Goal: Task Accomplishment & Management: Use online tool/utility

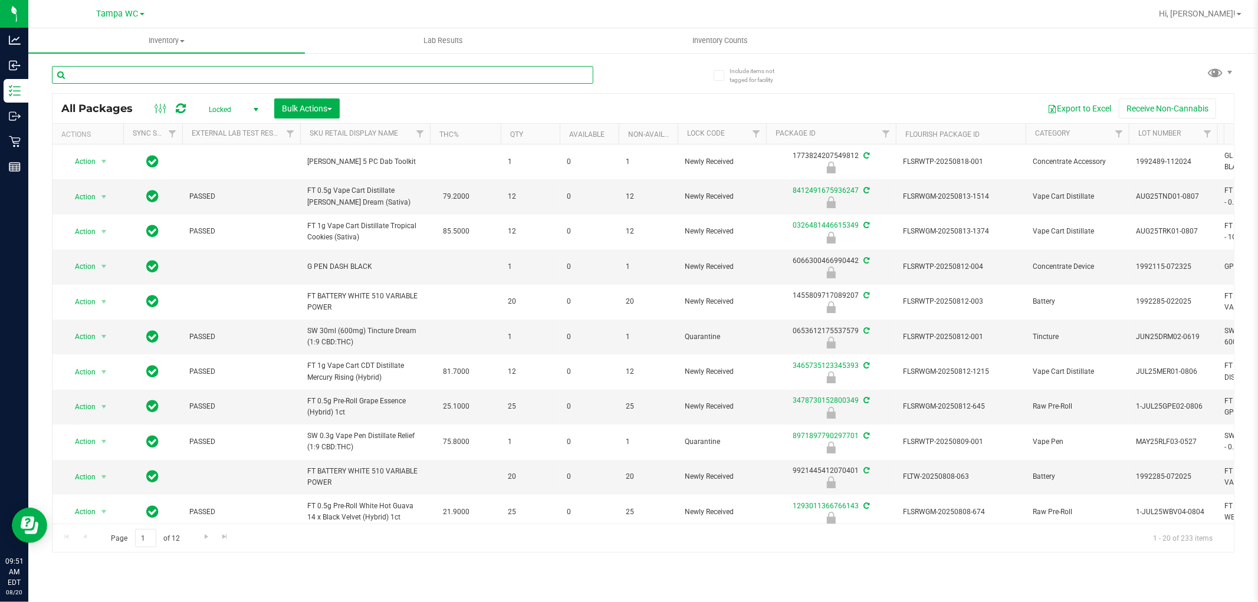
click at [506, 71] on input "text" at bounding box center [323, 75] width 542 height 18
type input "8042280401742096"
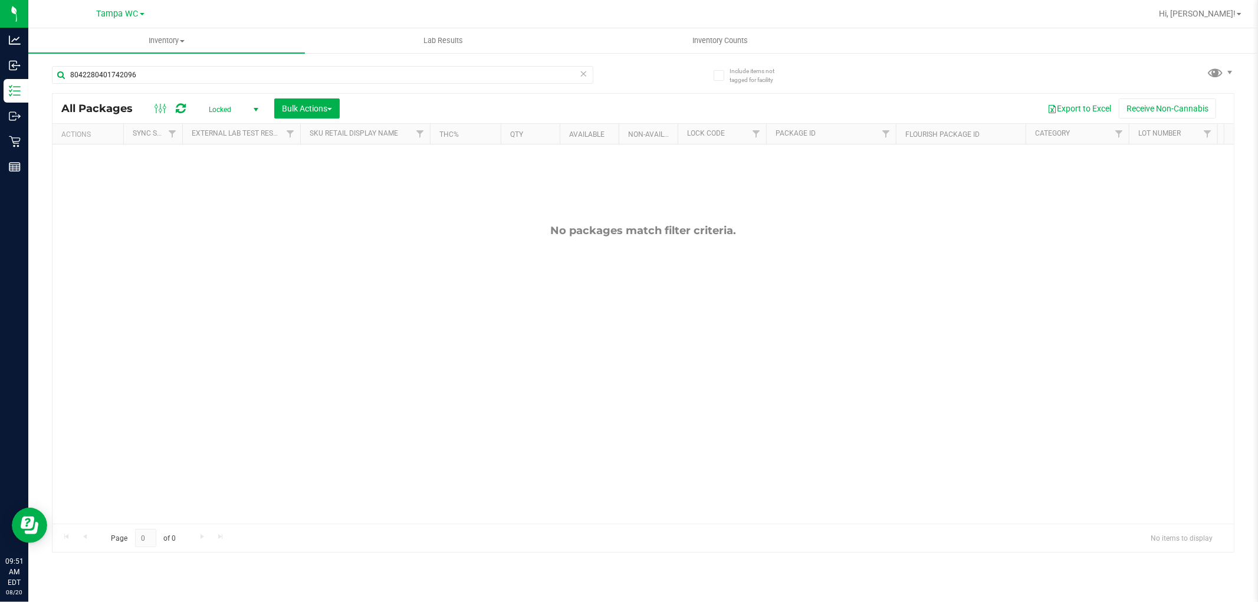
click at [229, 104] on span "Locked" at bounding box center [231, 109] width 65 height 17
click at [220, 183] on li "All" at bounding box center [231, 182] width 64 height 18
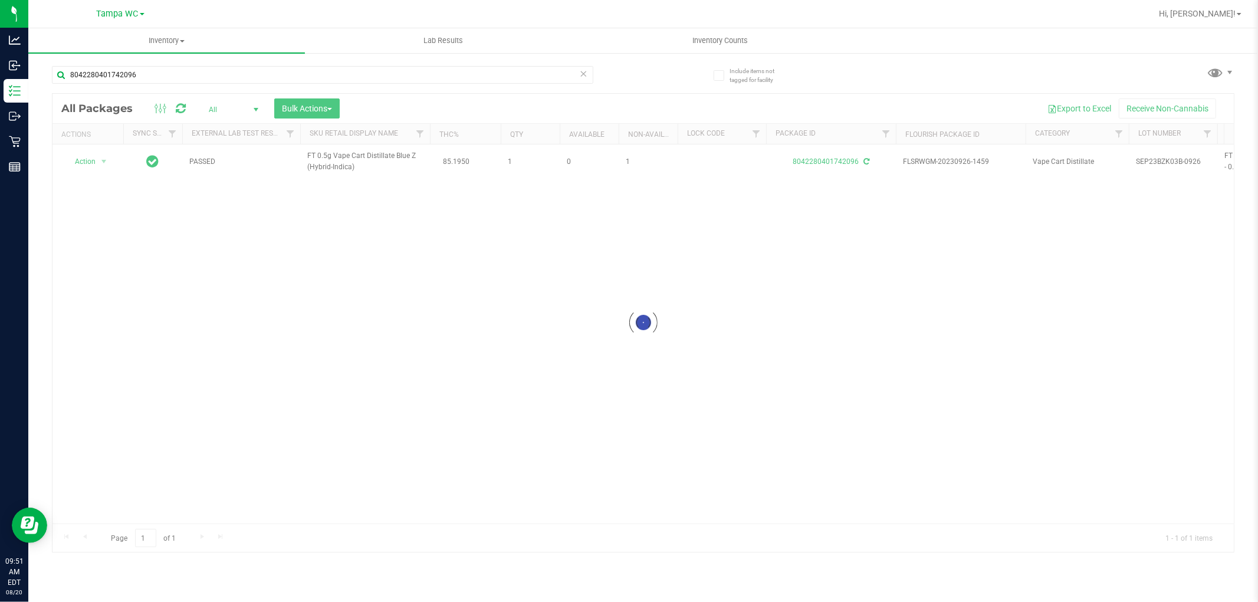
drag, startPoint x: 384, startPoint y: 376, endPoint x: 378, endPoint y: 378, distance: 6.0
click at [378, 378] on div at bounding box center [644, 323] width 1182 height 458
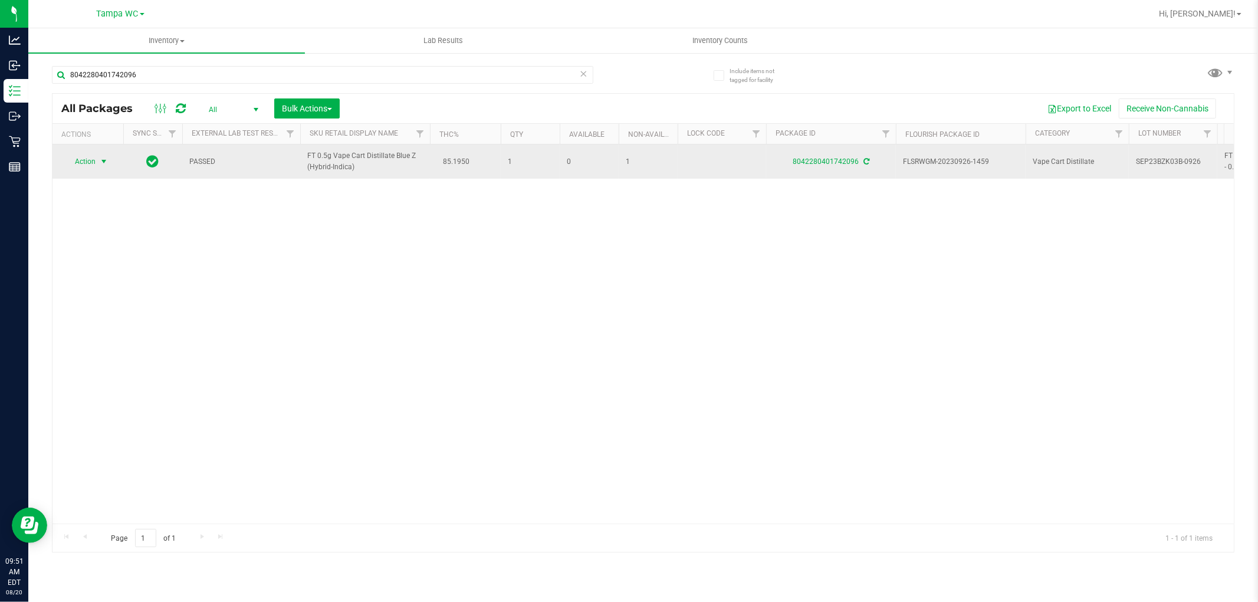
click at [91, 167] on span "Action" at bounding box center [80, 161] width 32 height 17
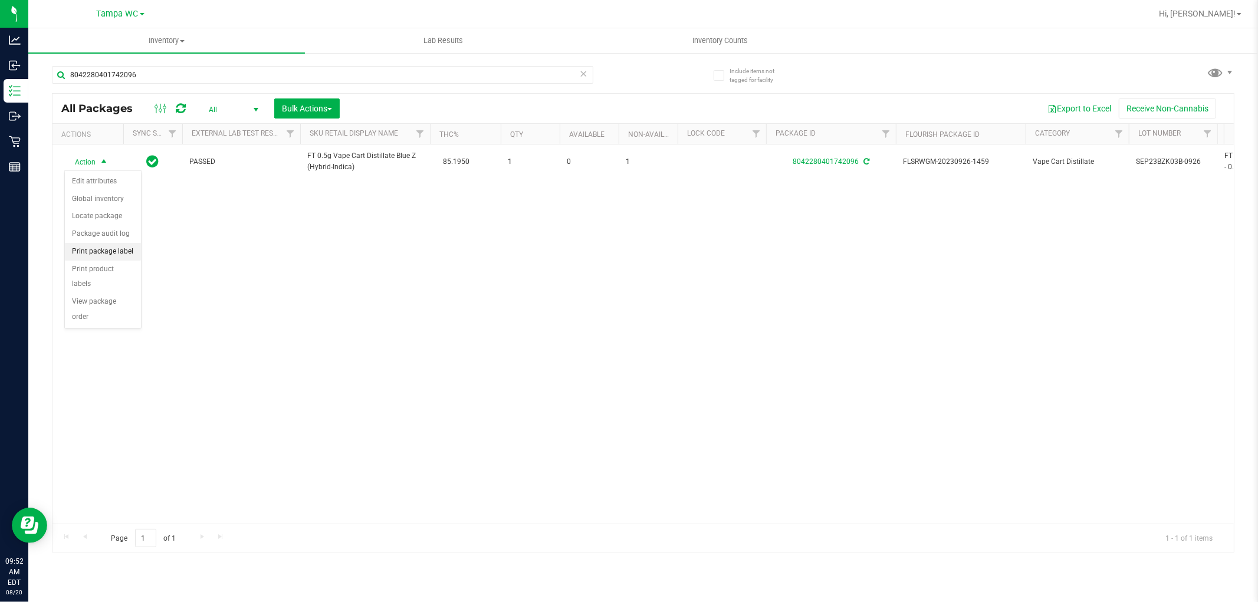
click at [100, 257] on li "Print package label" at bounding box center [103, 252] width 76 height 18
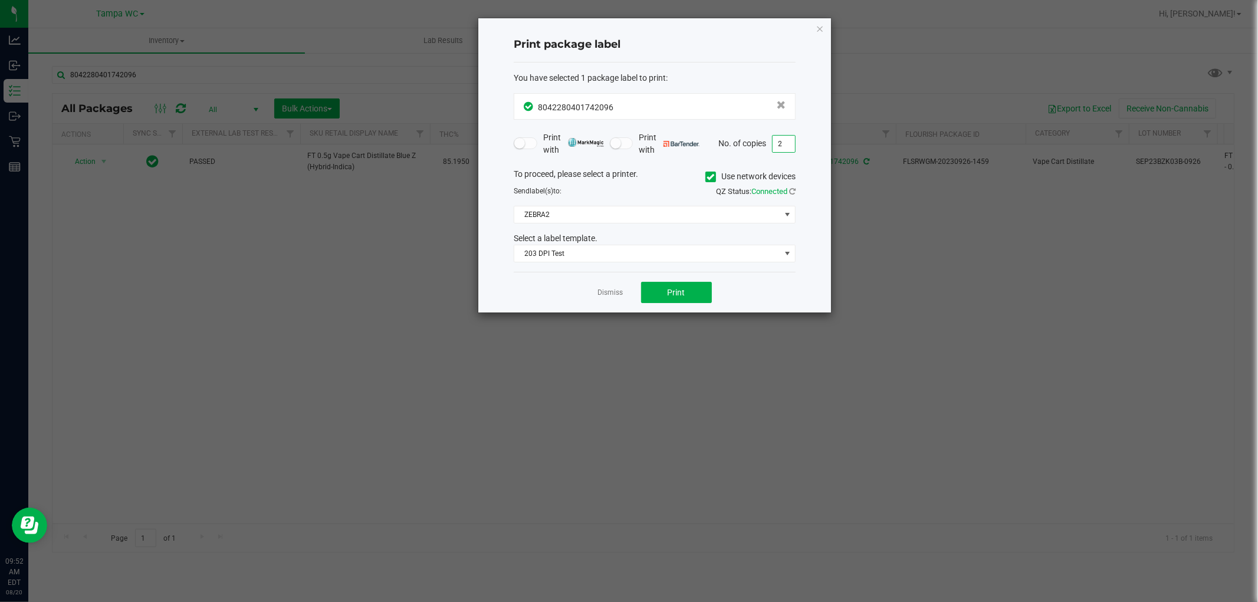
type input "2"
drag, startPoint x: 753, startPoint y: 154, endPoint x: 710, endPoint y: 166, distance: 44.8
drag, startPoint x: 710, startPoint y: 166, endPoint x: 670, endPoint y: 186, distance: 45.4
click at [670, 185] on div "To proceed, please select a printer. Use network devices" at bounding box center [655, 177] width 300 height 18
click at [681, 291] on span "Print" at bounding box center [677, 292] width 18 height 9
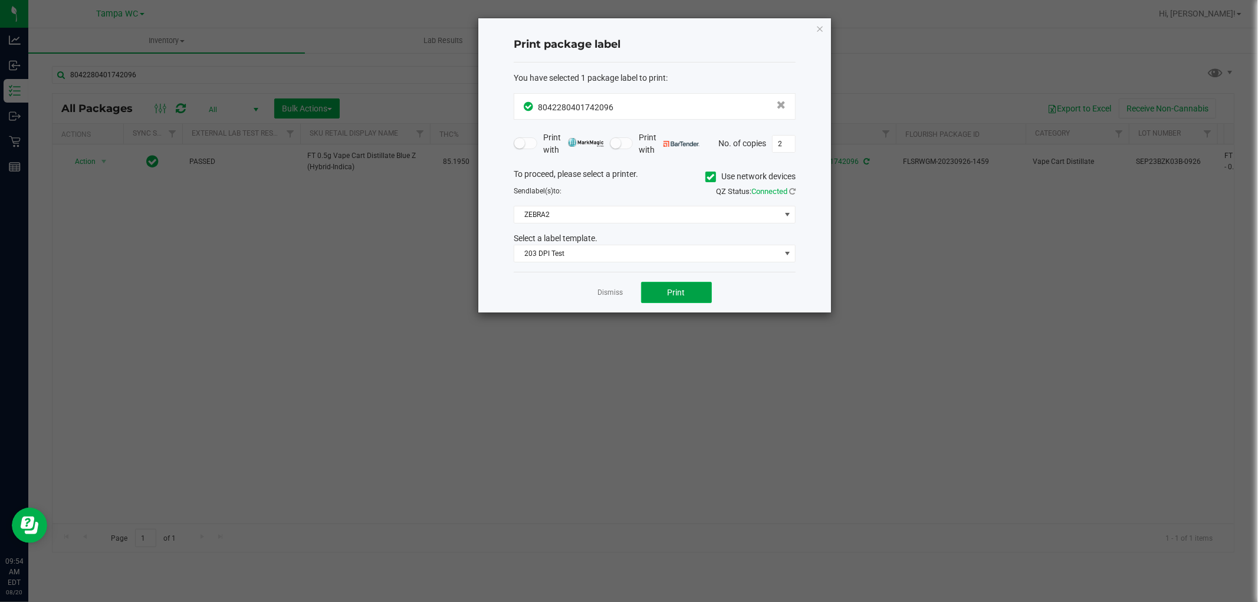
click at [684, 288] on span "Print" at bounding box center [677, 292] width 18 height 9
click at [822, 27] on icon "button" at bounding box center [820, 28] width 8 height 14
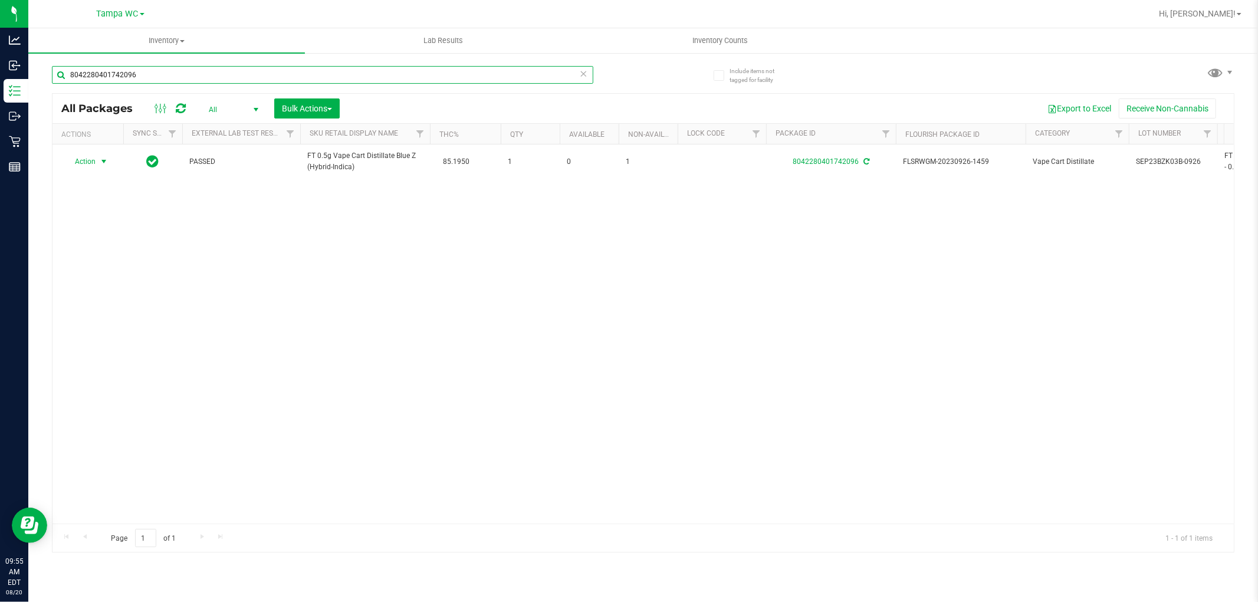
click at [570, 74] on input "8042280401742096" at bounding box center [323, 75] width 542 height 18
click at [594, 97] on div "All Packages All Active Only Lab Samples Locked All External Internal Bulk Acti…" at bounding box center [644, 108] width 1182 height 29
click at [587, 68] on icon at bounding box center [584, 73] width 8 height 14
click at [529, 74] on input "text" at bounding box center [323, 75] width 542 height 18
type input "7440644992412723"
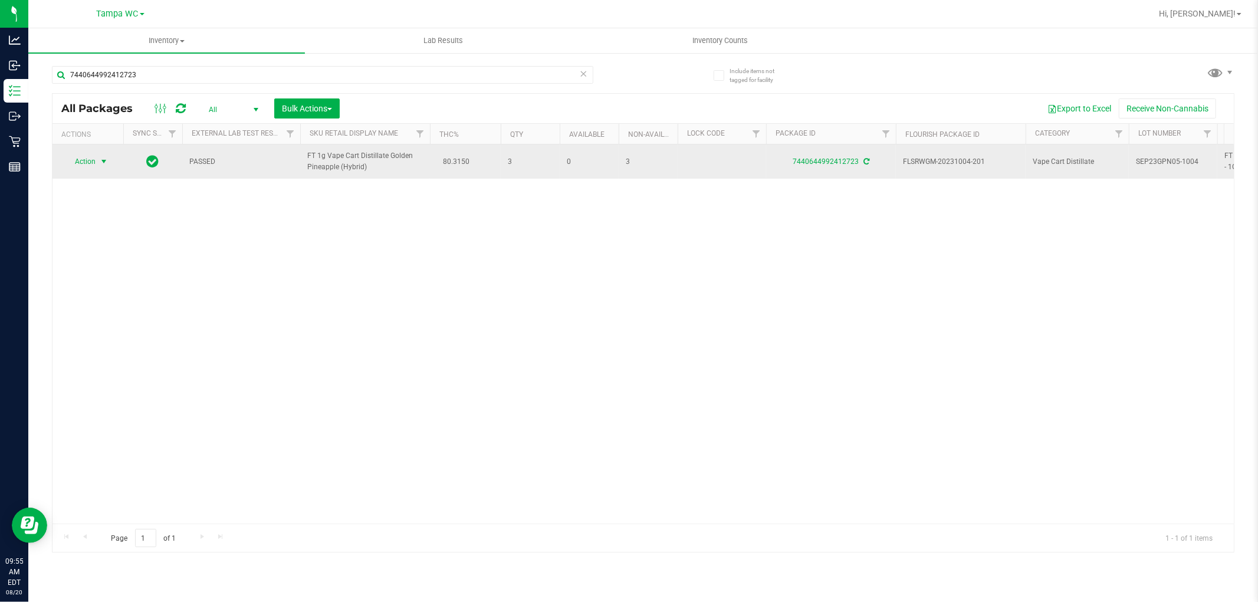
click at [104, 166] on span "select" at bounding box center [103, 161] width 9 height 9
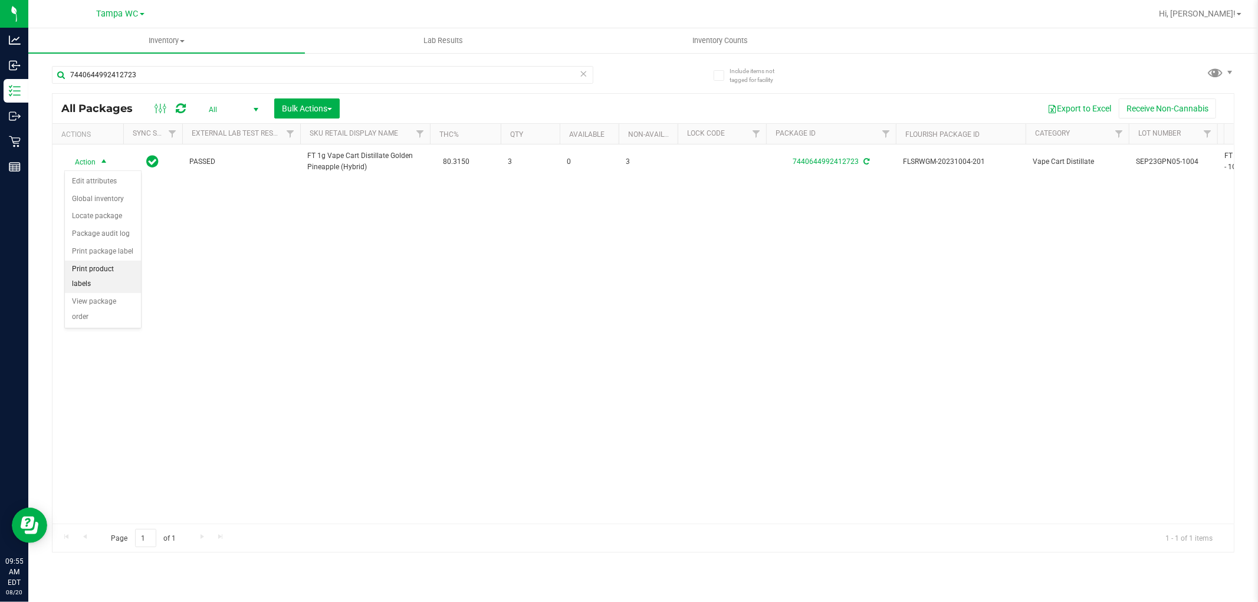
click at [109, 265] on li "Print product labels" at bounding box center [103, 277] width 76 height 32
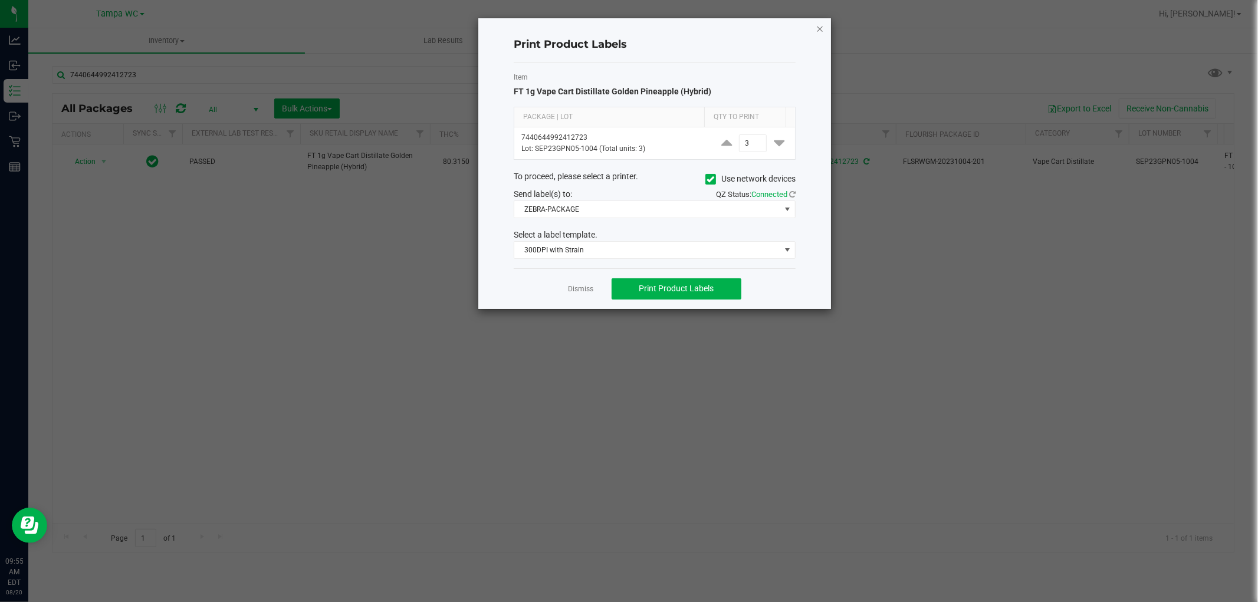
click at [816, 29] on icon "button" at bounding box center [820, 28] width 8 height 14
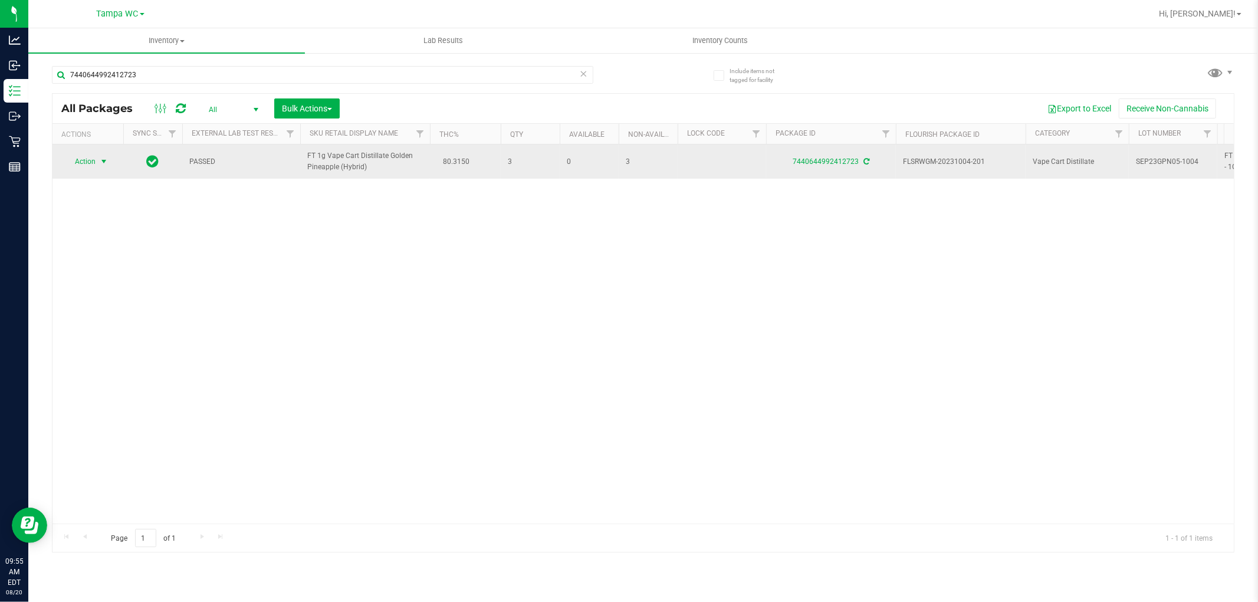
click at [80, 164] on span "Action" at bounding box center [80, 161] width 32 height 17
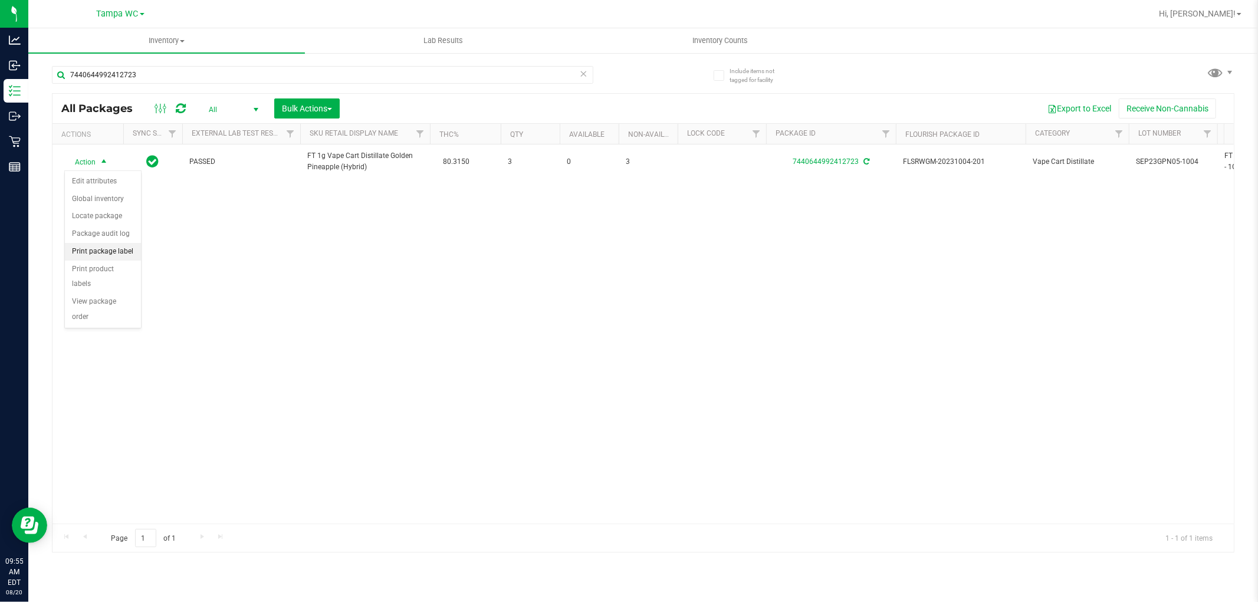
click at [104, 251] on li "Print package label" at bounding box center [103, 252] width 76 height 18
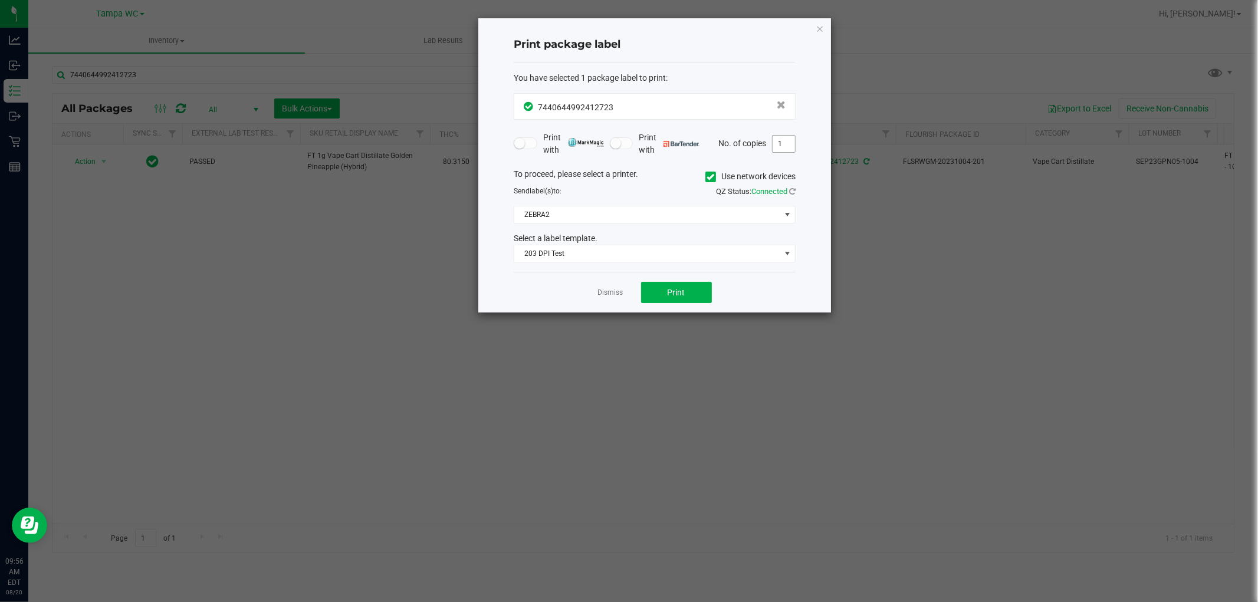
click at [785, 140] on input "1" at bounding box center [784, 144] width 22 height 17
type input "2"
click at [693, 293] on button "Print" at bounding box center [676, 292] width 71 height 21
click at [606, 293] on link "Dismiss" at bounding box center [610, 293] width 25 height 10
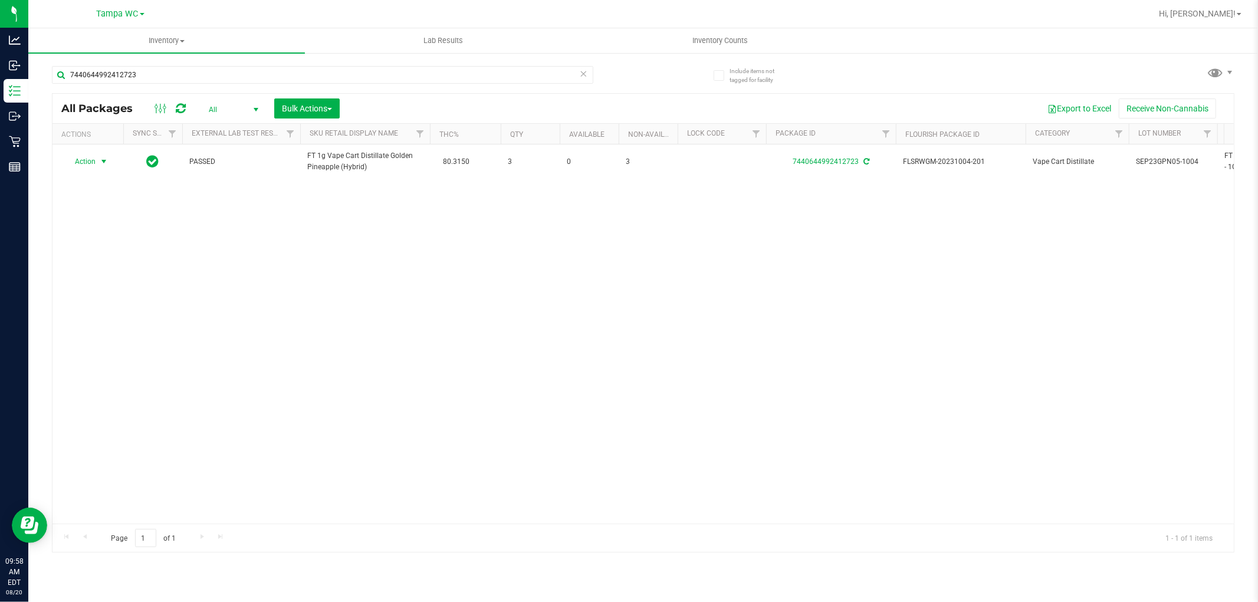
click at [582, 74] on icon at bounding box center [584, 73] width 8 height 14
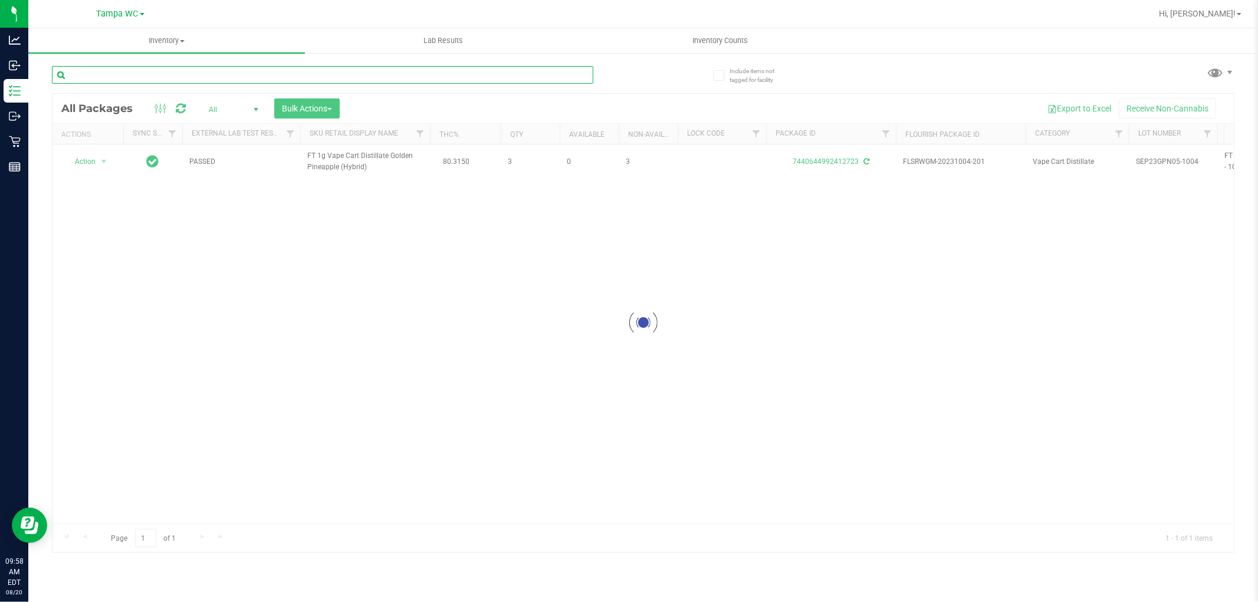
click at [558, 77] on input "text" at bounding box center [323, 75] width 542 height 18
type input "JAN25RAI01B-0203"
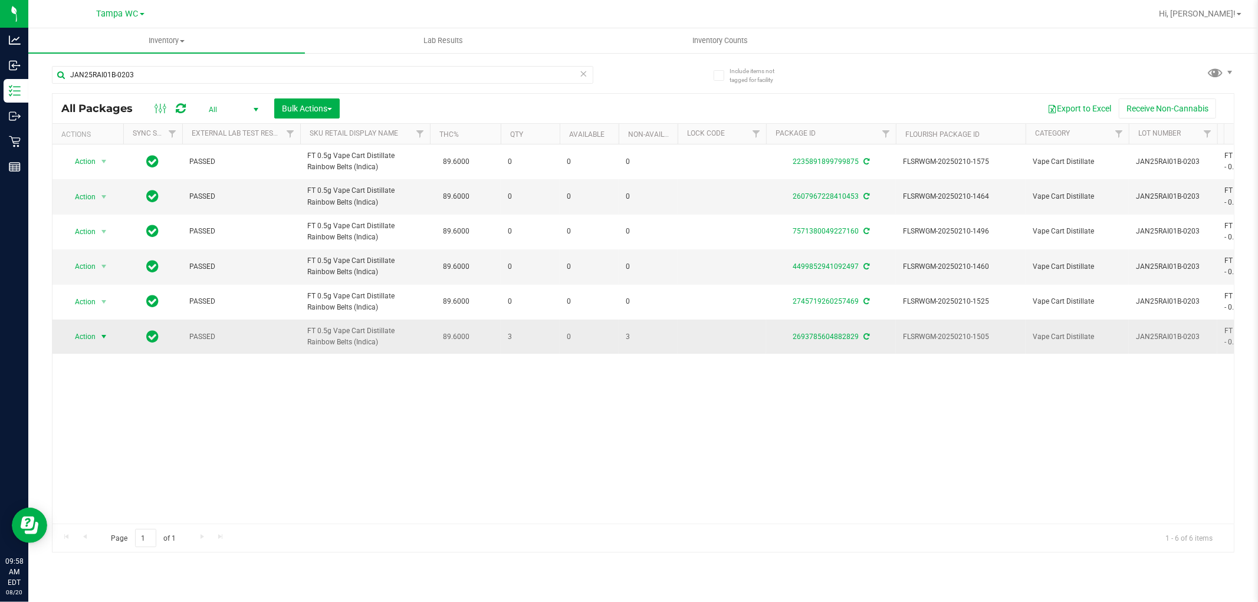
click at [107, 334] on span "select" at bounding box center [103, 336] width 9 height 9
click at [107, 431] on li "Print package label" at bounding box center [103, 427] width 76 height 18
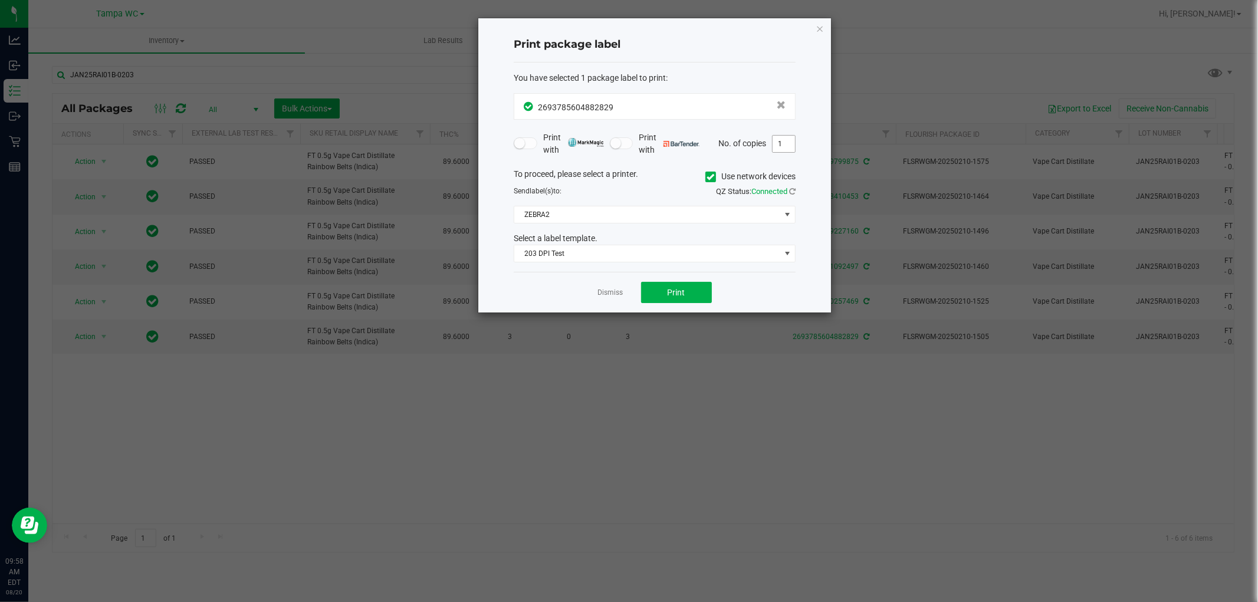
click at [786, 135] on span "1" at bounding box center [784, 144] width 24 height 18
click at [785, 142] on input "1" at bounding box center [784, 144] width 22 height 17
type input "2"
drag, startPoint x: 670, startPoint y: 183, endPoint x: 667, endPoint y: 195, distance: 12.0
click at [669, 188] on div "To proceed, please select a printer. Use network devices Send label(s) to: QZ S…" at bounding box center [655, 215] width 282 height 95
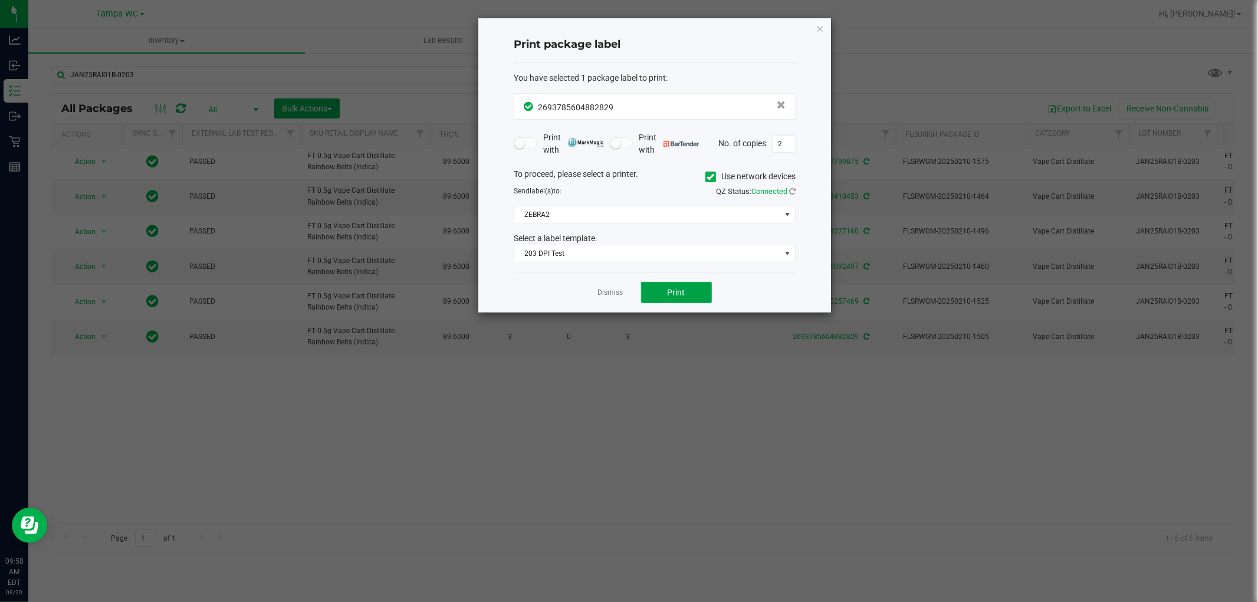
click at [655, 285] on button "Print" at bounding box center [676, 292] width 71 height 21
click at [612, 293] on link "Dismiss" at bounding box center [610, 293] width 25 height 10
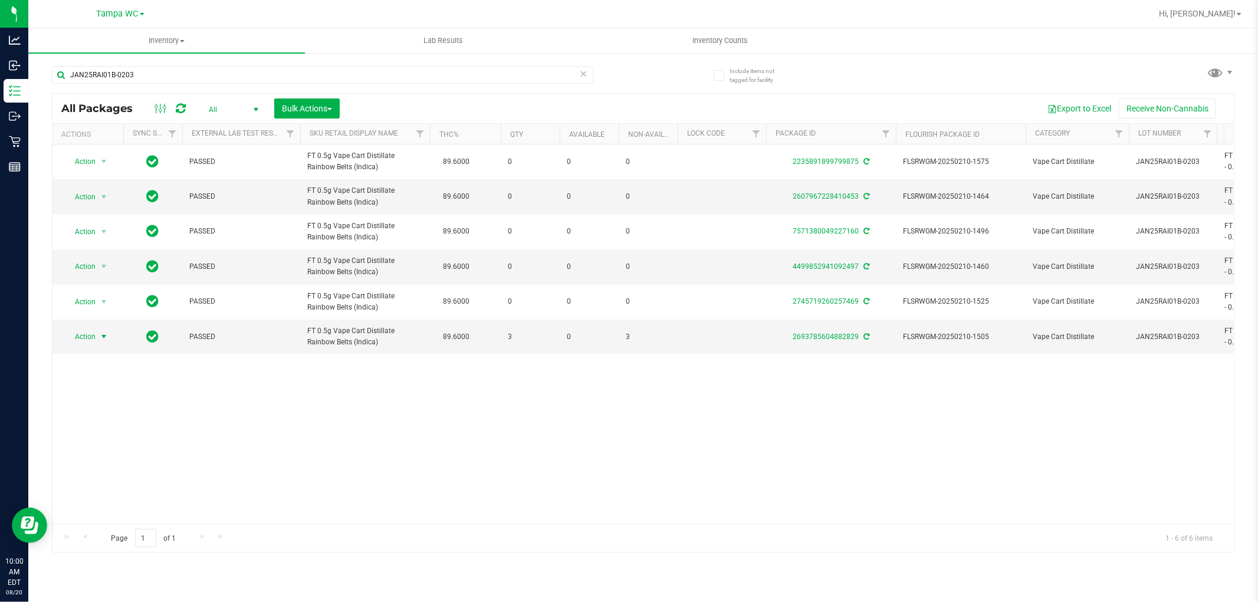
click at [586, 74] on icon at bounding box center [584, 73] width 8 height 14
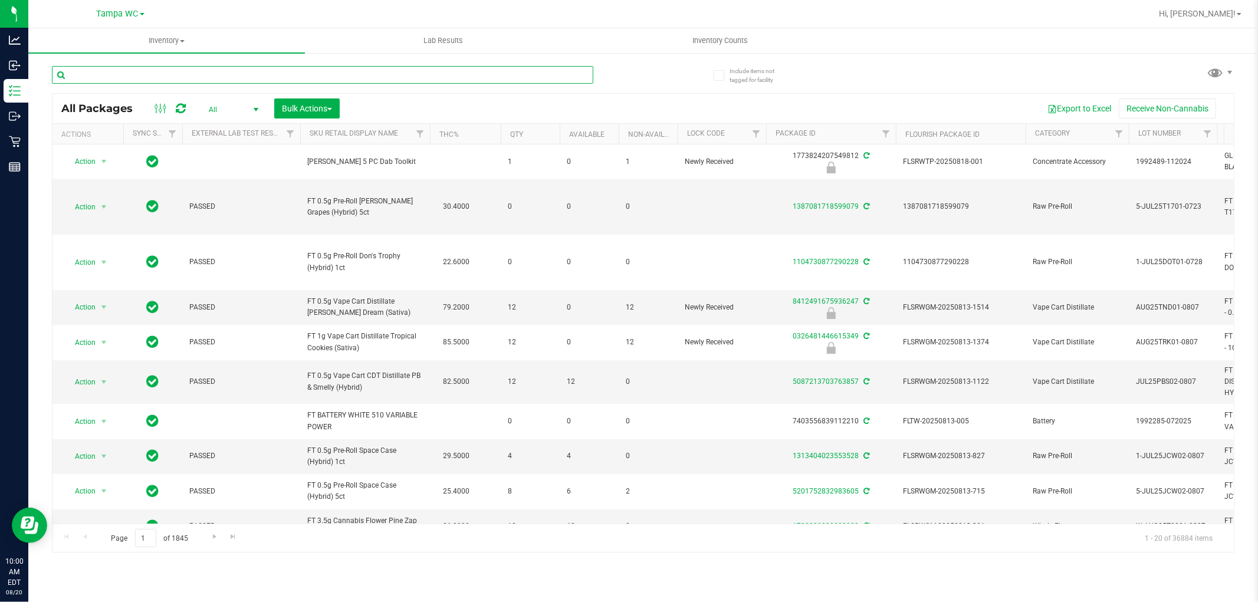
click at [472, 76] on input "text" at bounding box center [323, 75] width 542 height 18
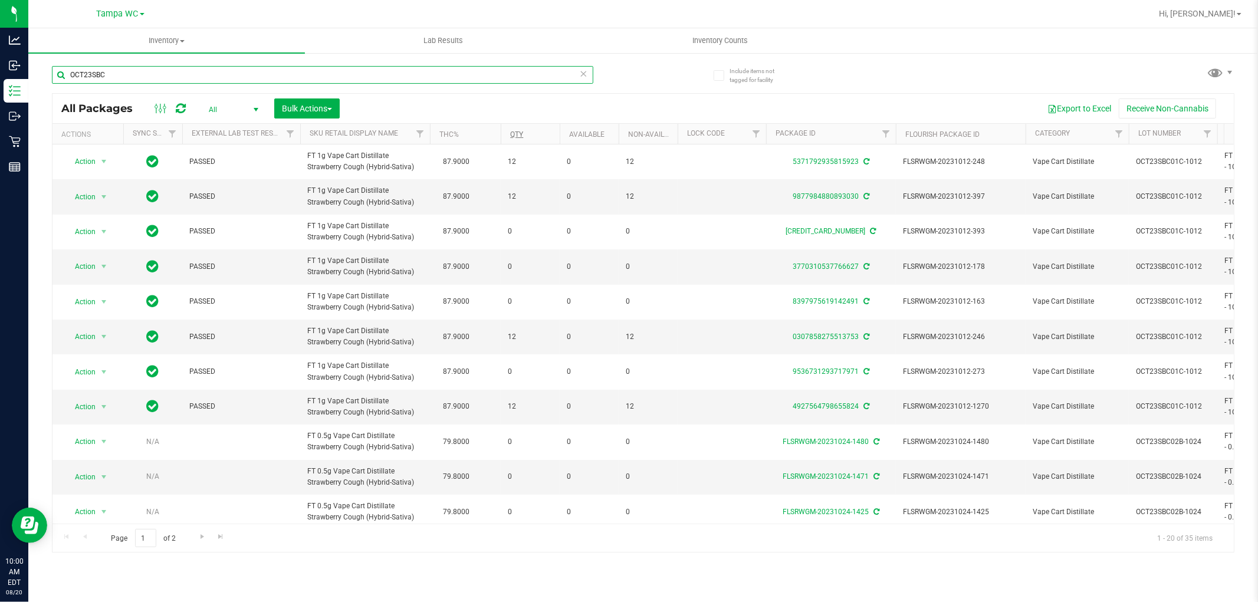
type input "OCT23SBC"
click at [518, 133] on link "Qty" at bounding box center [516, 134] width 13 height 8
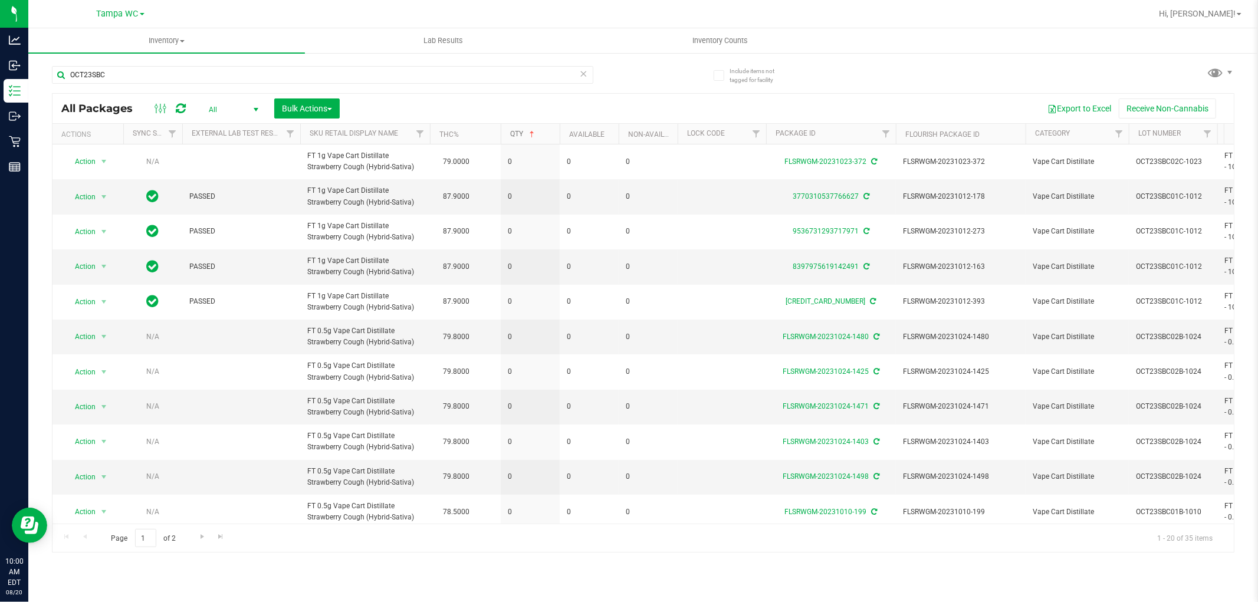
click at [523, 134] on link "Qty" at bounding box center [523, 134] width 27 height 8
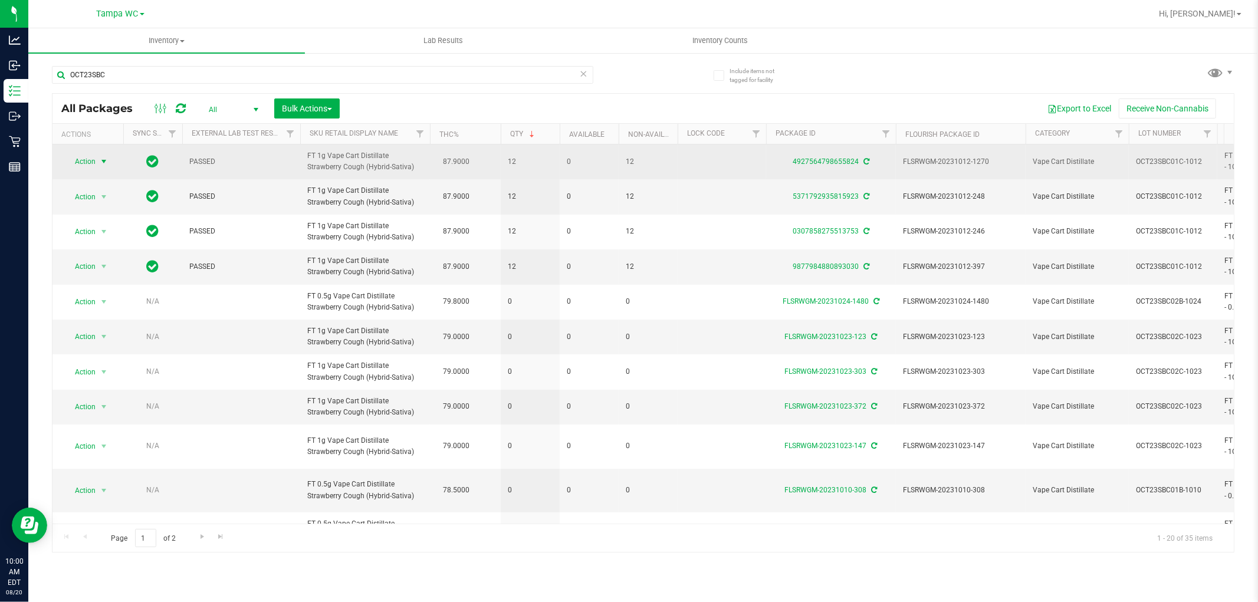
click at [101, 162] on span "select" at bounding box center [103, 161] width 9 height 9
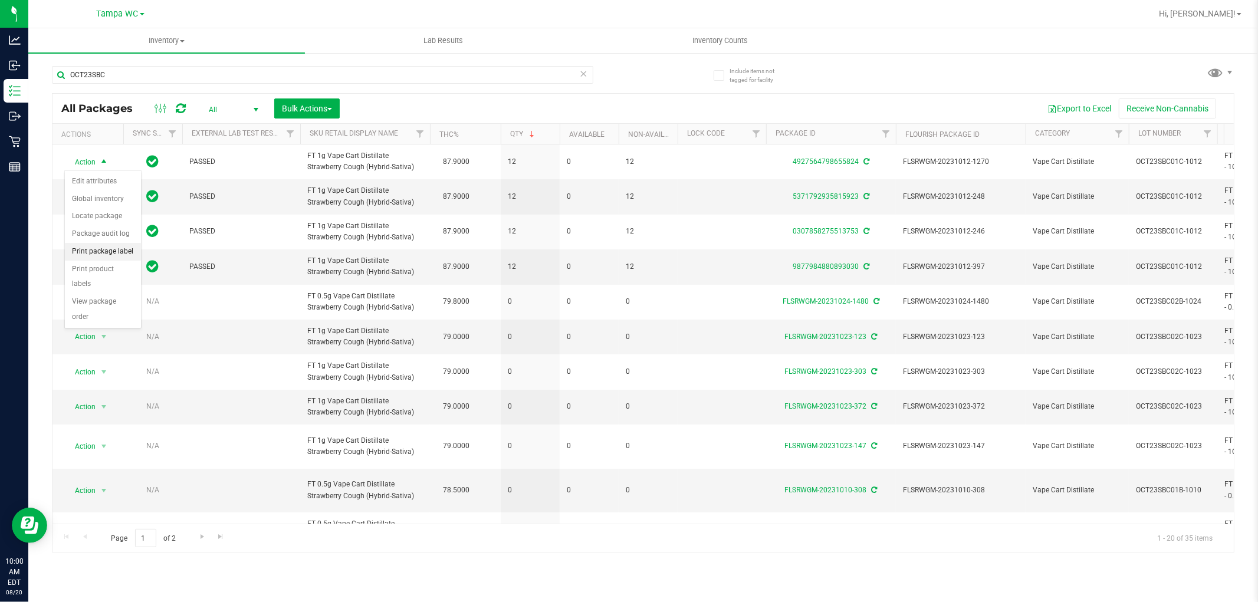
click at [102, 248] on li "Print package label" at bounding box center [103, 252] width 76 height 18
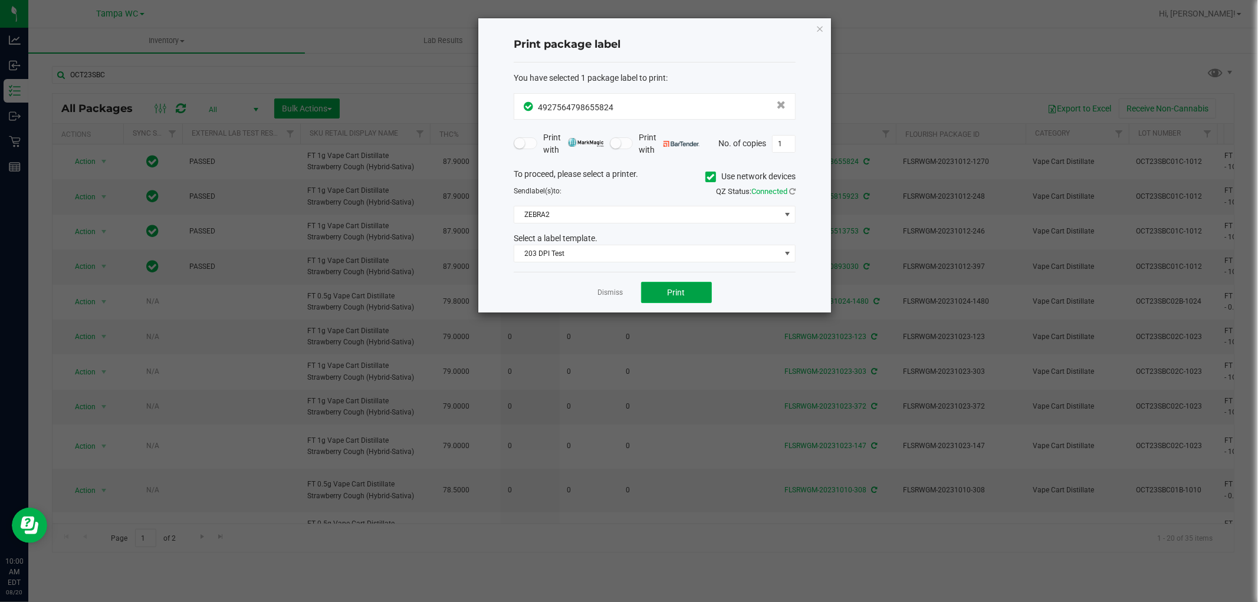
click at [683, 288] on span "Print" at bounding box center [677, 292] width 18 height 9
drag, startPoint x: 599, startPoint y: 293, endPoint x: 307, endPoint y: 242, distance: 296.4
click at [598, 293] on link "Dismiss" at bounding box center [610, 293] width 25 height 10
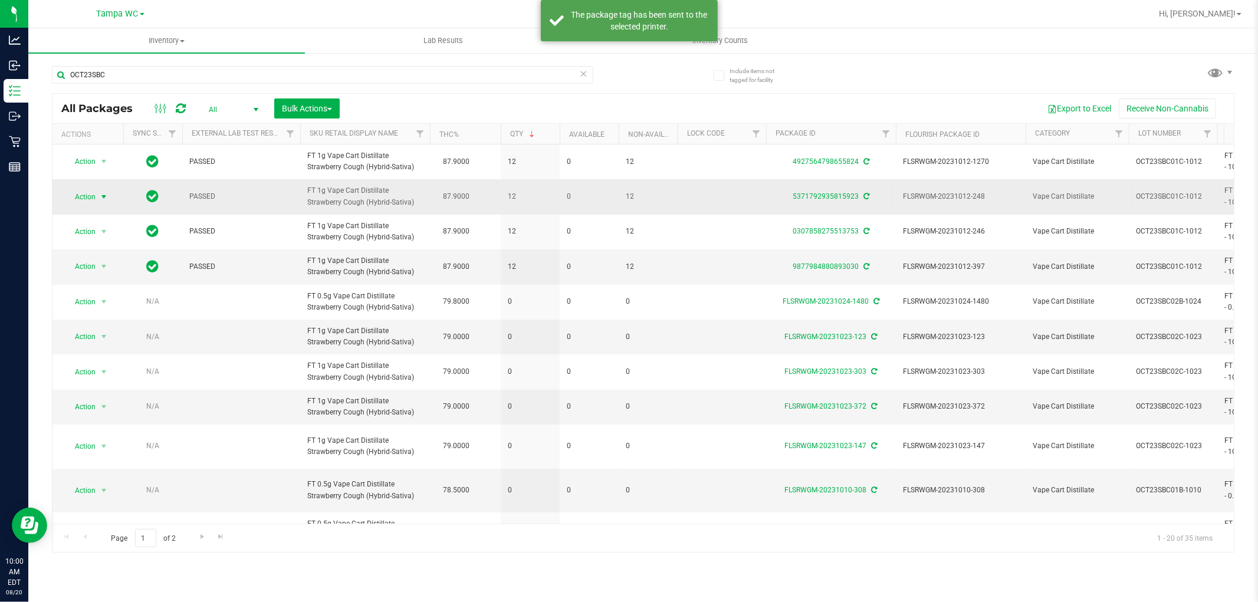
click at [107, 193] on span "select" at bounding box center [103, 196] width 9 height 9
click at [93, 288] on li "Print package label" at bounding box center [103, 287] width 76 height 18
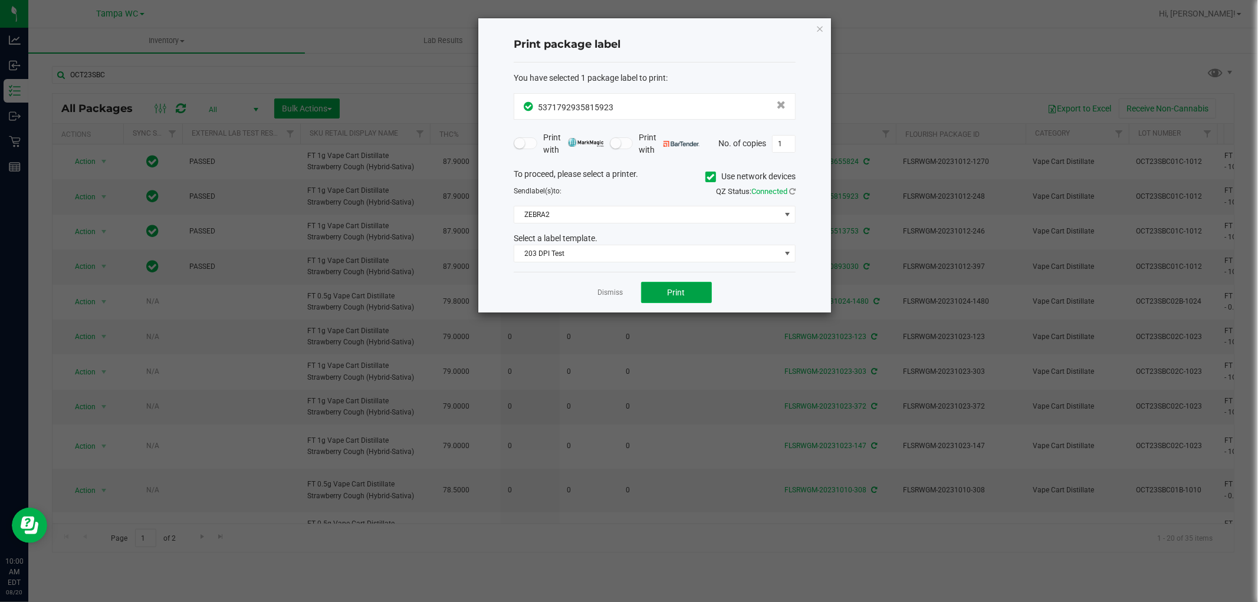
click at [671, 297] on button "Print" at bounding box center [676, 292] width 71 height 21
click at [612, 299] on div "Dismiss Print" at bounding box center [655, 292] width 282 height 41
click at [609, 300] on div "Dismiss Print" at bounding box center [655, 292] width 282 height 41
drag, startPoint x: 608, startPoint y: 296, endPoint x: 539, endPoint y: 301, distance: 68.6
click at [608, 296] on link "Dismiss" at bounding box center [610, 293] width 25 height 10
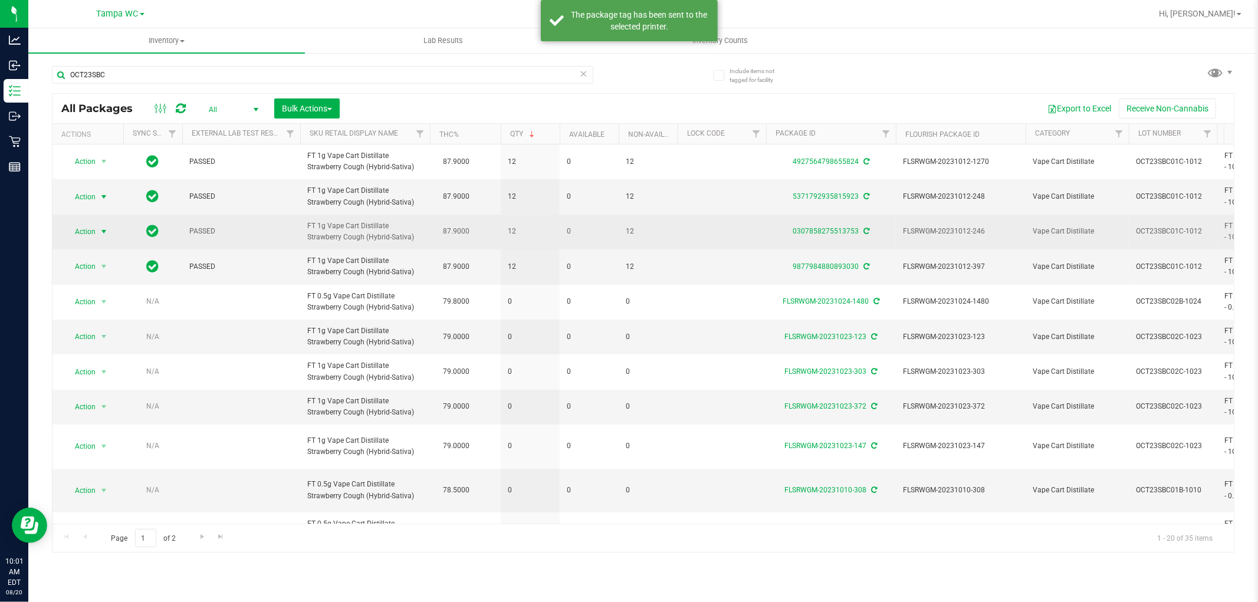
click at [80, 237] on span "Action" at bounding box center [80, 232] width 32 height 17
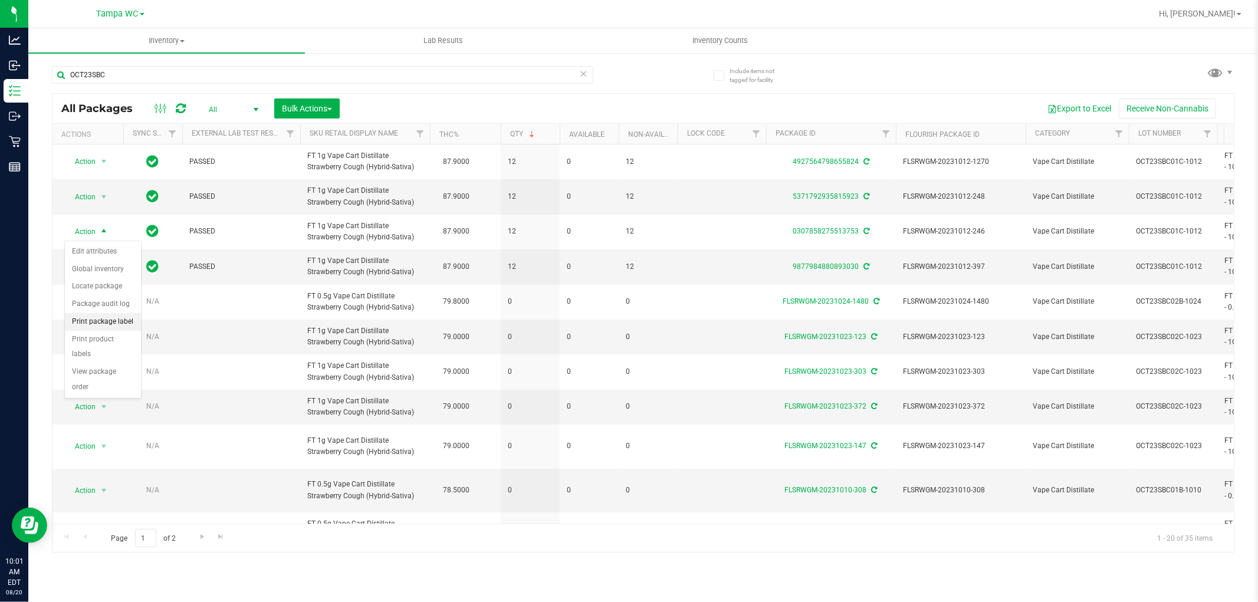
click at [95, 327] on li "Print package label" at bounding box center [103, 322] width 76 height 18
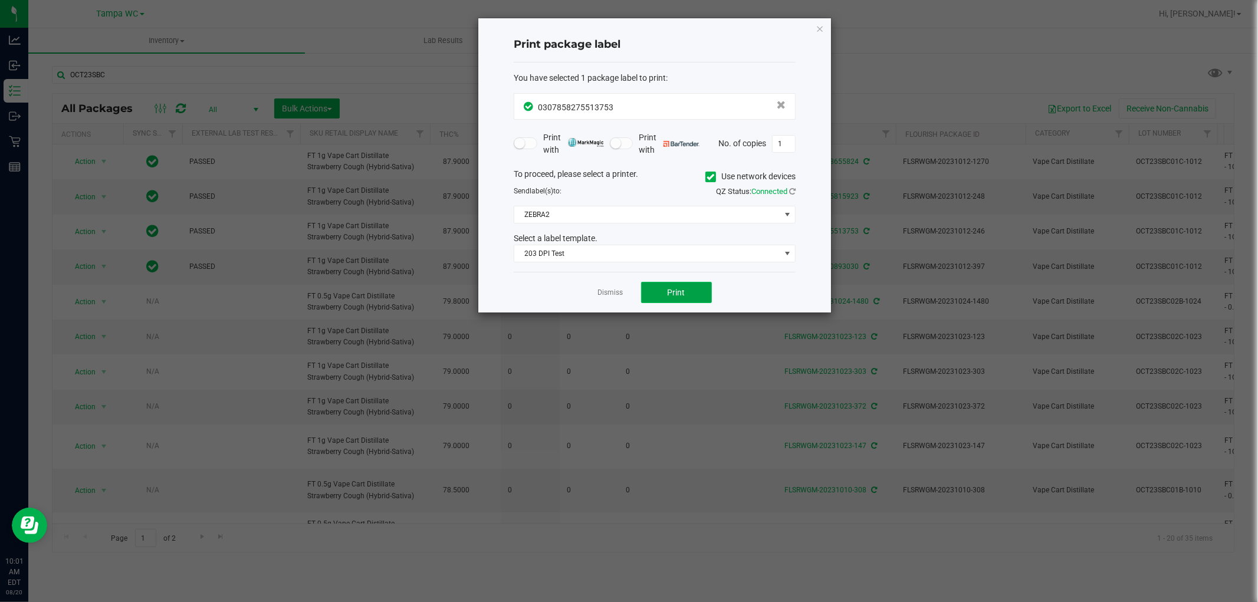
click at [667, 293] on button "Print" at bounding box center [676, 292] width 71 height 21
drag, startPoint x: 611, startPoint y: 293, endPoint x: 144, endPoint y: 210, distance: 474.0
click at [609, 293] on link "Dismiss" at bounding box center [610, 293] width 25 height 10
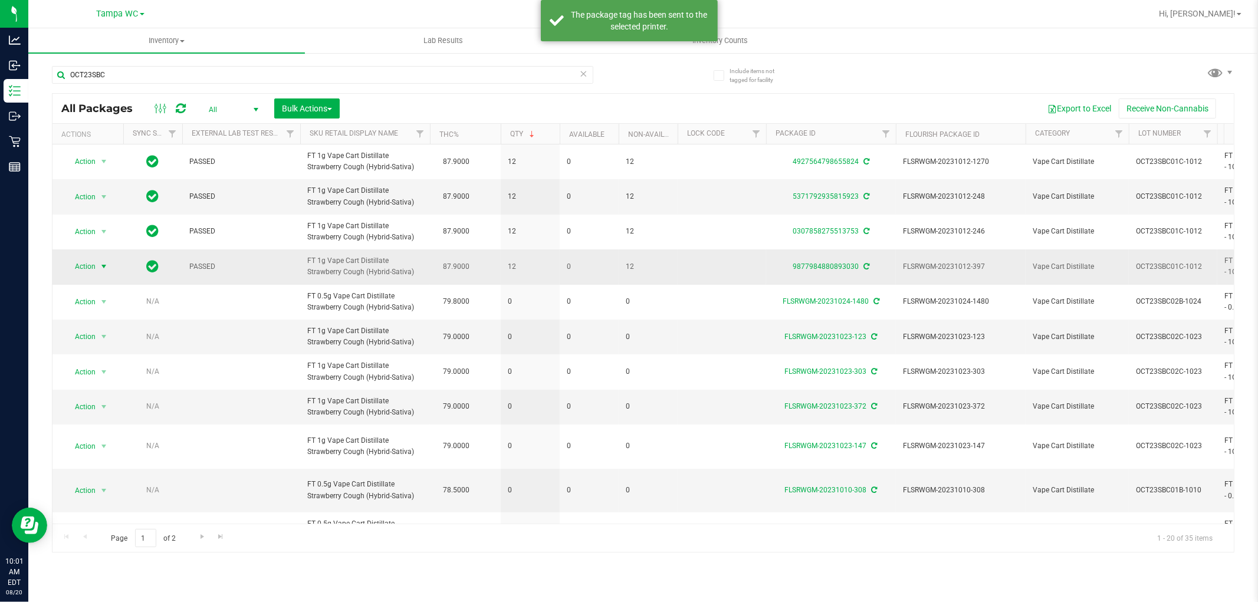
click at [103, 266] on span "select" at bounding box center [103, 266] width 9 height 9
click at [106, 358] on li "Print package label" at bounding box center [103, 357] width 76 height 18
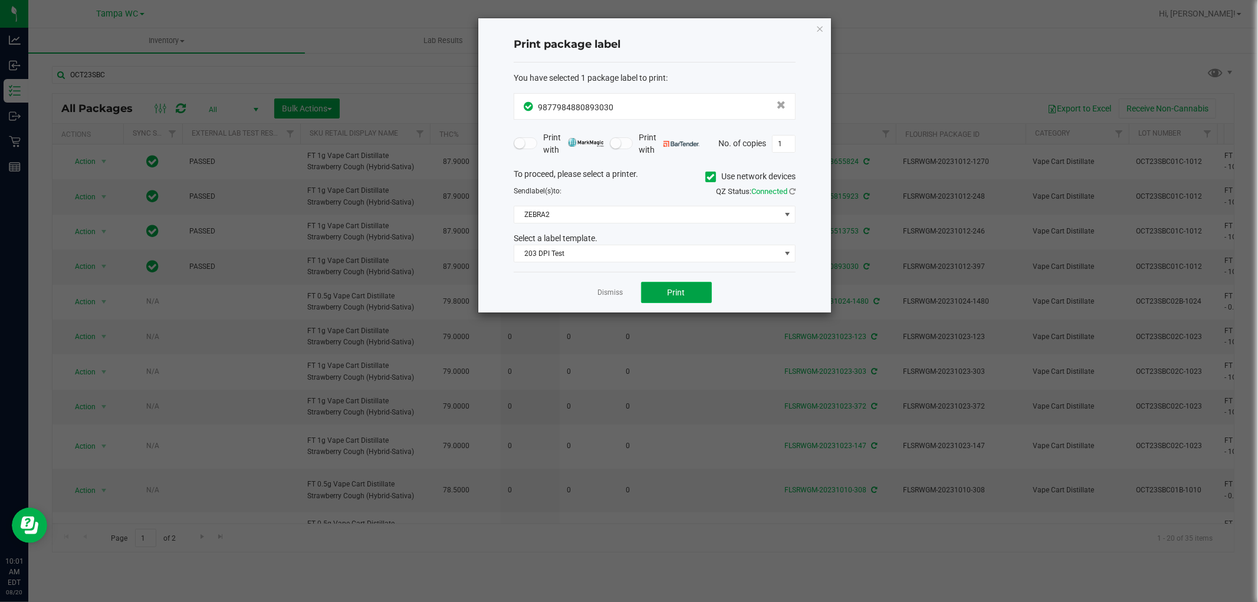
click at [651, 299] on button "Print" at bounding box center [676, 292] width 71 height 21
click at [599, 288] on link "Dismiss" at bounding box center [610, 293] width 25 height 10
